Goal: Check status

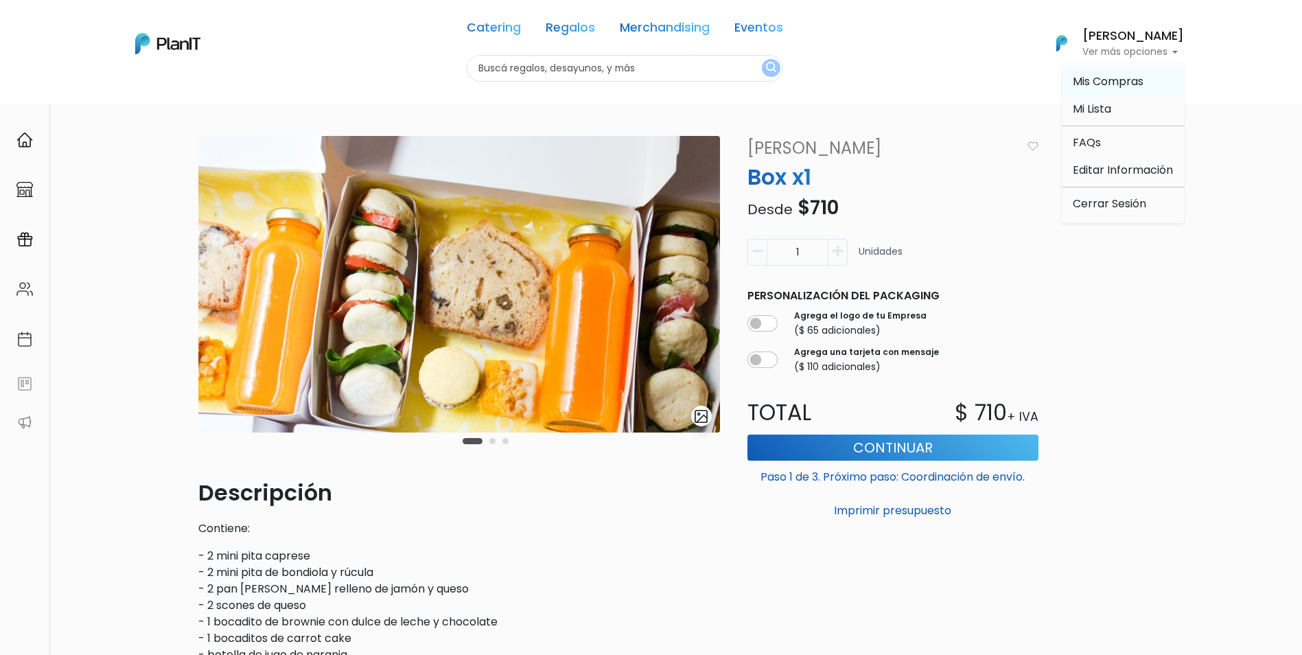
click at [1107, 82] on span "Mis Compras" at bounding box center [1107, 81] width 71 height 16
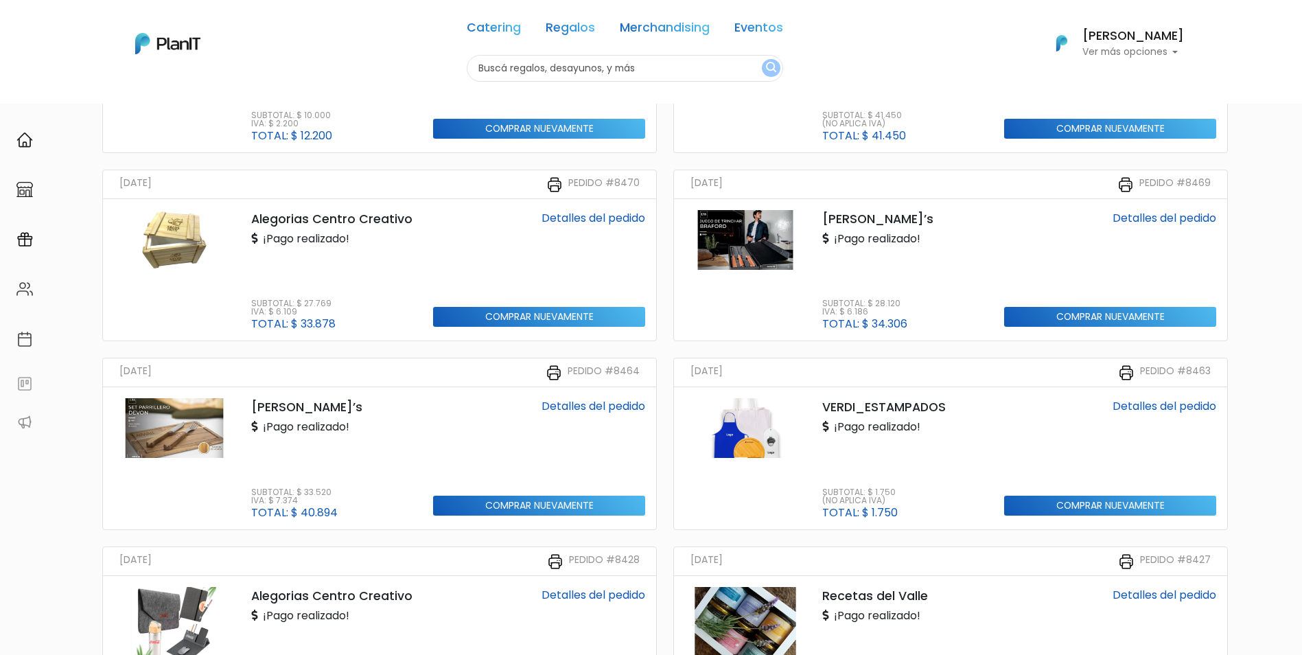
scroll to position [961, 0]
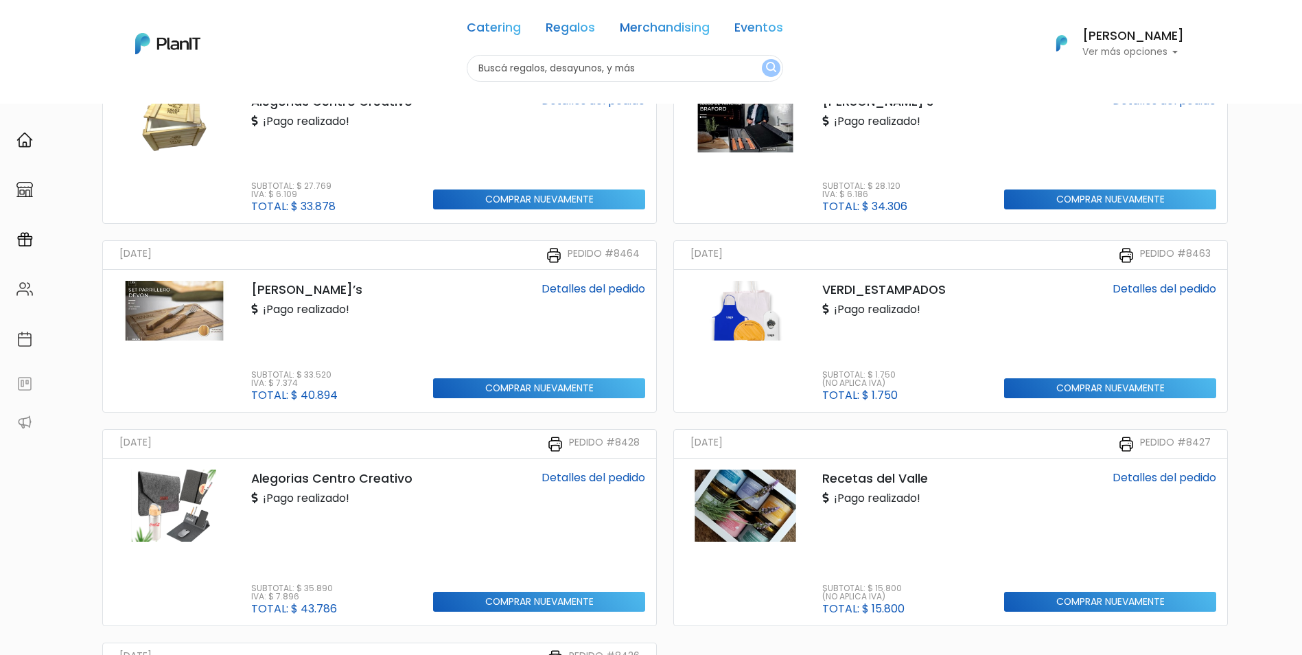
click at [204, 513] on img at bounding box center [174, 505] width 121 height 73
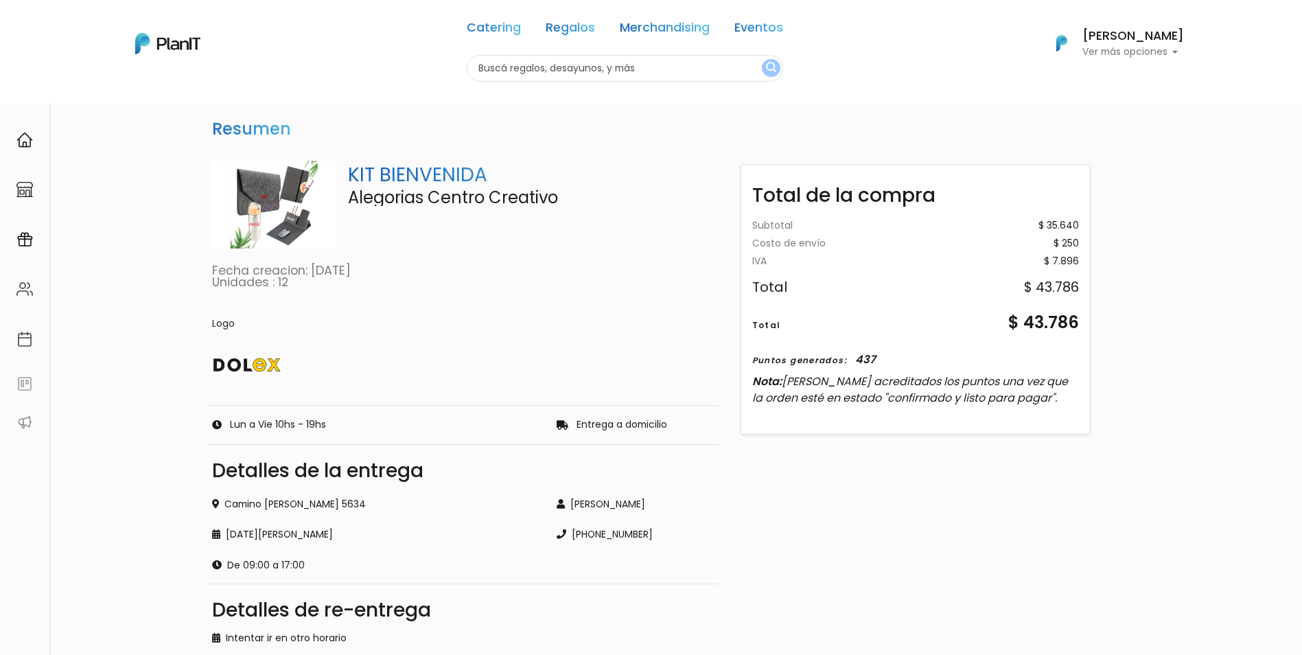
click at [405, 179] on p "KIT BIENVENIDA" at bounding box center [530, 175] width 365 height 29
click at [282, 200] on img at bounding box center [275, 205] width 126 height 88
click at [371, 175] on p "KIT BIENVENIDA" at bounding box center [530, 175] width 365 height 29
